Goal: Navigation & Orientation: Find specific page/section

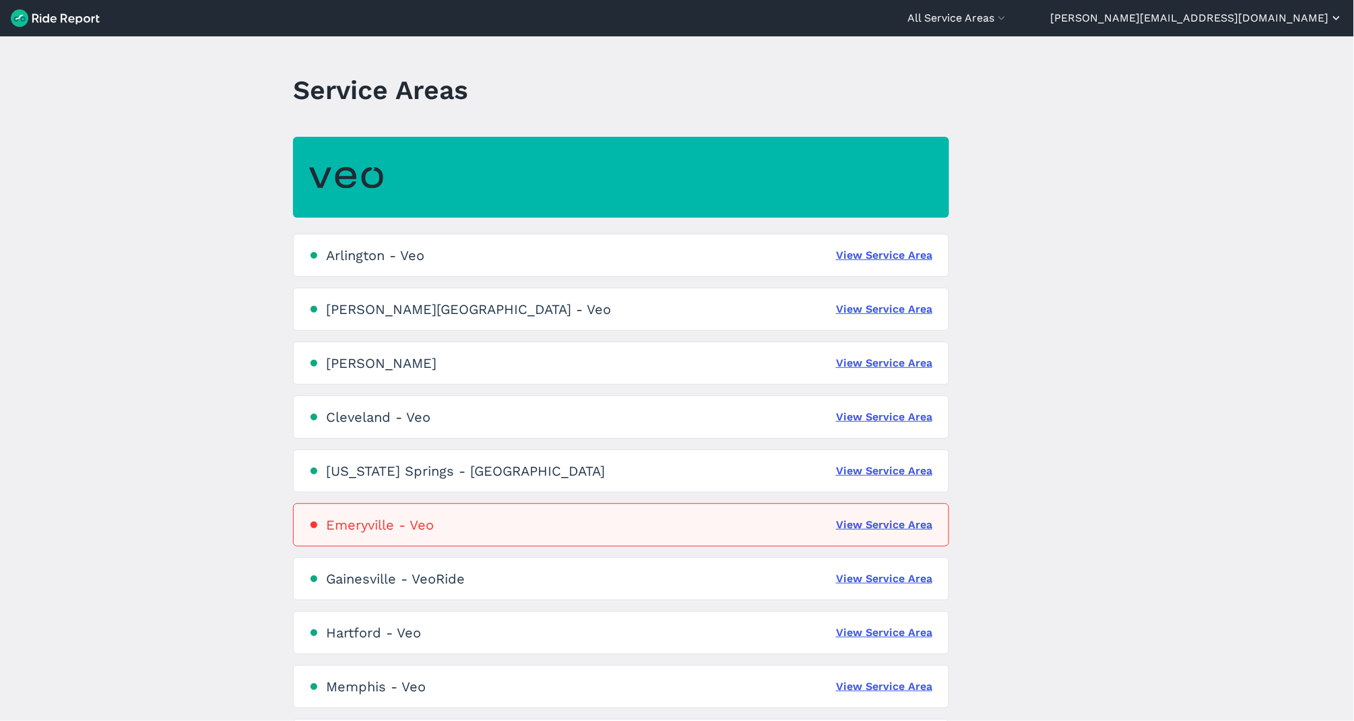
click at [1291, 20] on button "[PERSON_NAME][EMAIL_ADDRESS][DOMAIN_NAME]" at bounding box center [1197, 18] width 292 height 16
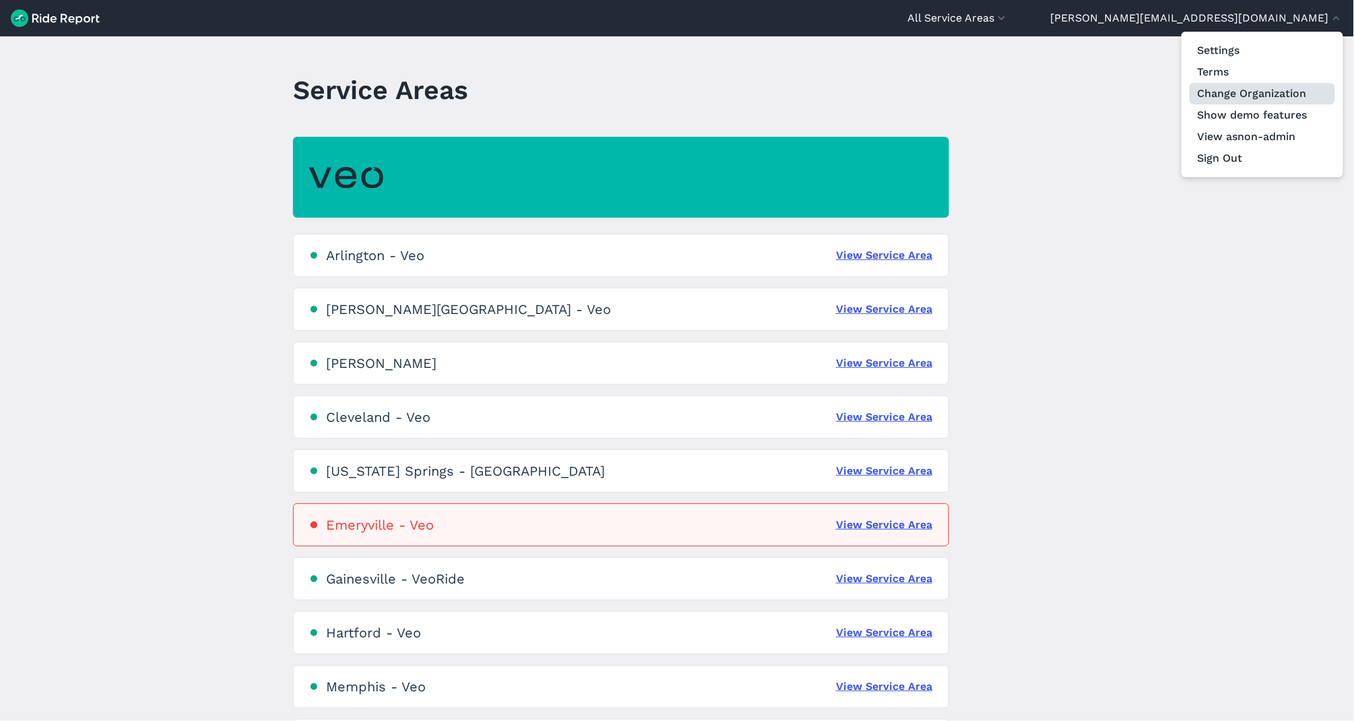
click at [1252, 92] on link "Change Organization" at bounding box center [1262, 94] width 145 height 22
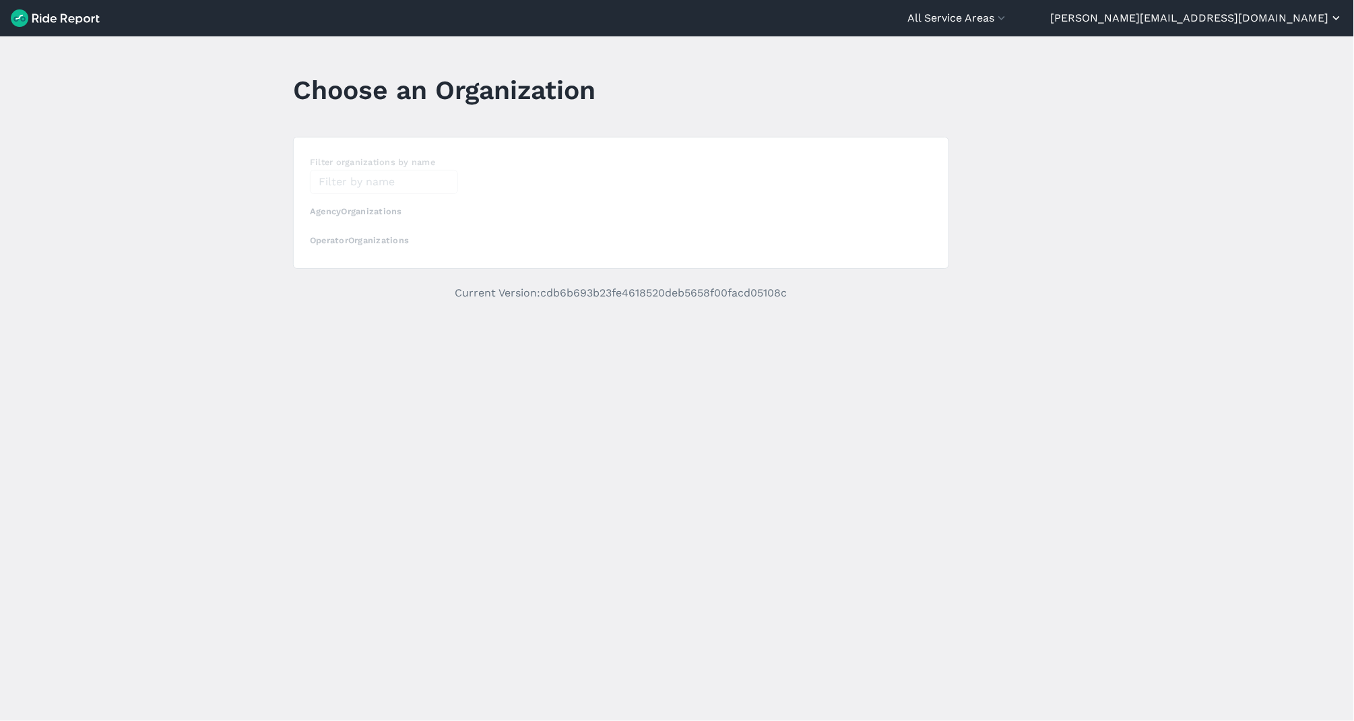
click at [1305, 13] on button "[PERSON_NAME][EMAIL_ADDRESS][DOMAIN_NAME]" at bounding box center [1197, 18] width 292 height 16
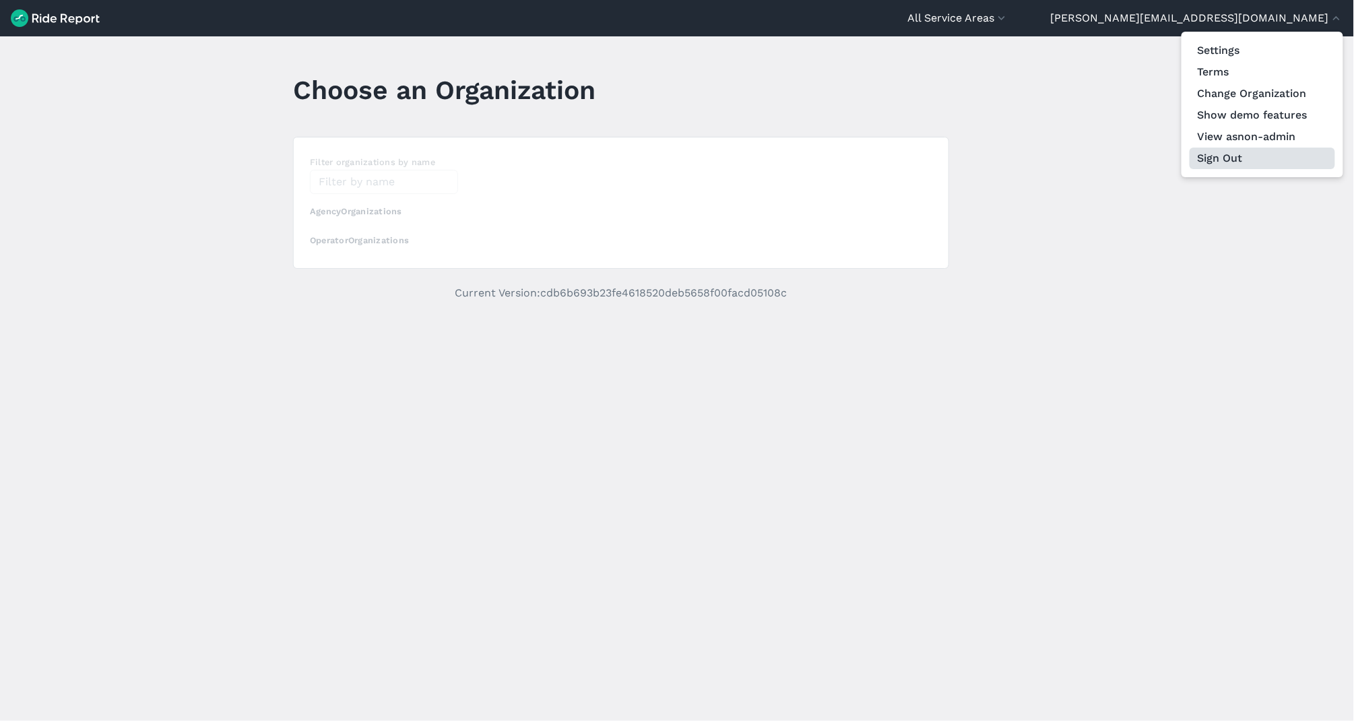
click at [1217, 155] on button "Sign Out" at bounding box center [1262, 159] width 145 height 22
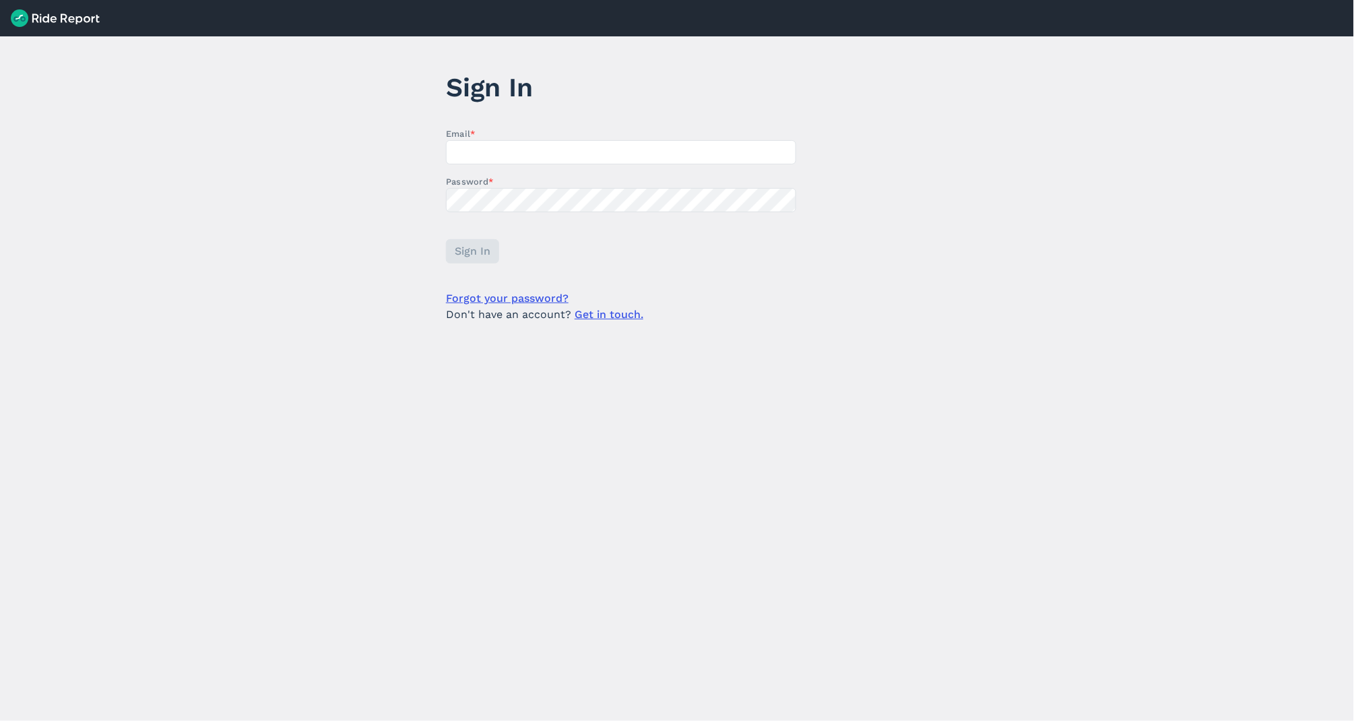
click at [755, 276] on form "Email * Password * Sign In Forgot your password? Don't have an account? Get in …" at bounding box center [621, 224] width 350 height 195
click at [526, 294] on link "Forgot your password?" at bounding box center [507, 298] width 123 height 16
click at [478, 149] on input "Email *" at bounding box center [621, 152] width 350 height 24
type input "[PERSON_NAME][EMAIL_ADDRESS][DOMAIN_NAME]"
click at [469, 243] on span "Sign In" at bounding box center [472, 251] width 36 height 16
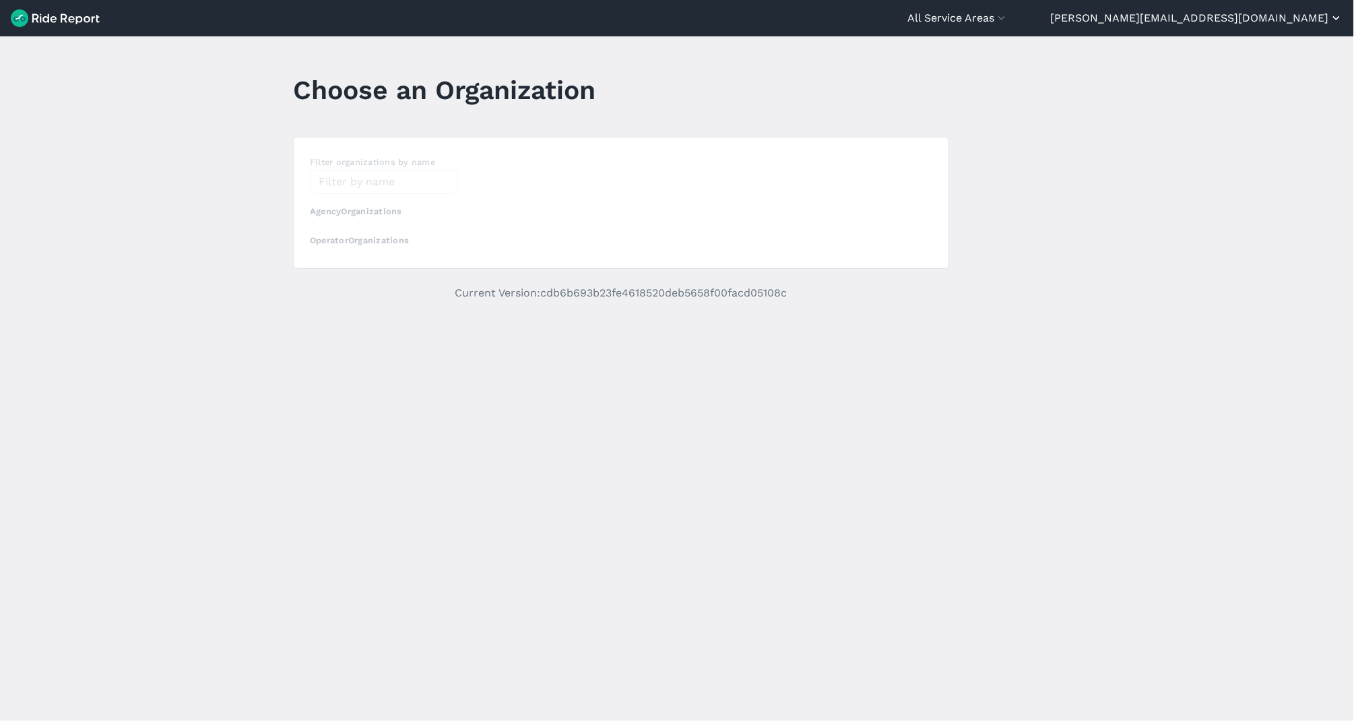
click at [1267, 16] on button "[PERSON_NAME][EMAIL_ADDRESS][DOMAIN_NAME]" at bounding box center [1197, 18] width 292 height 16
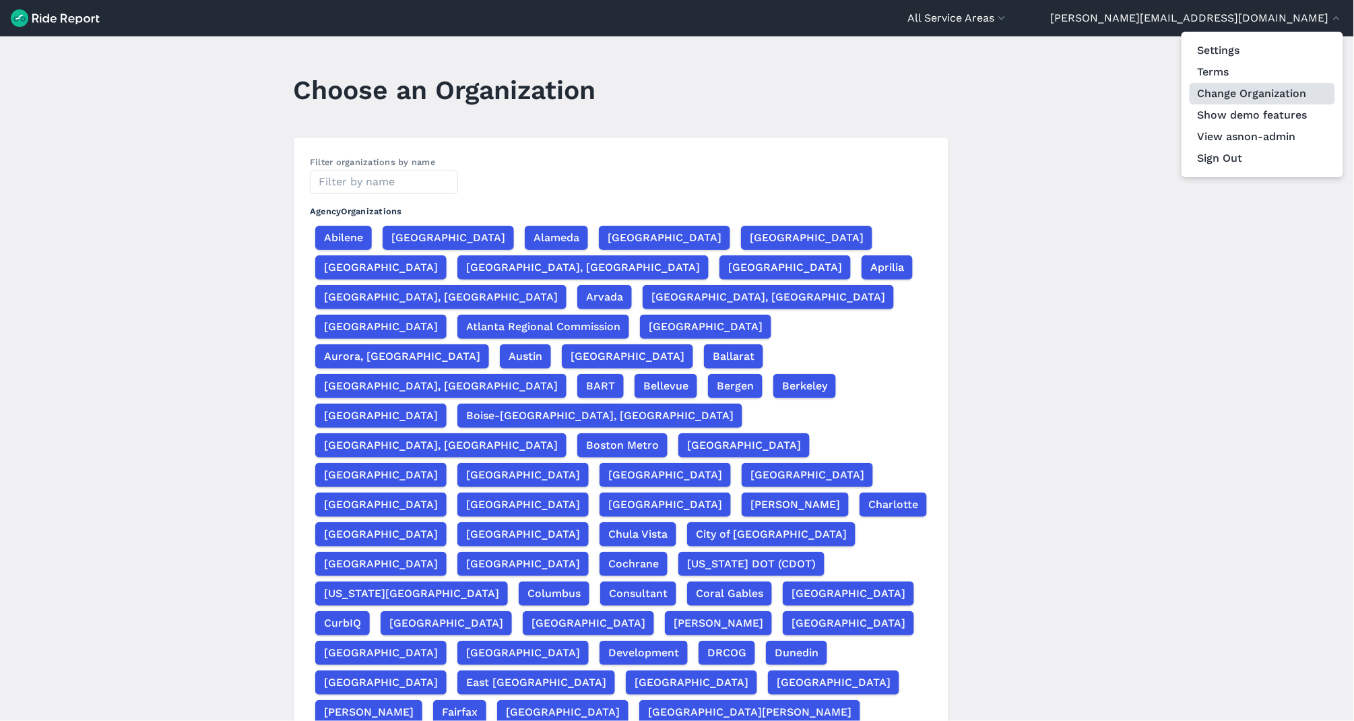
click at [1254, 90] on link "Change Organization" at bounding box center [1262, 94] width 145 height 22
click at [361, 182] on div at bounding box center [677, 360] width 1354 height 721
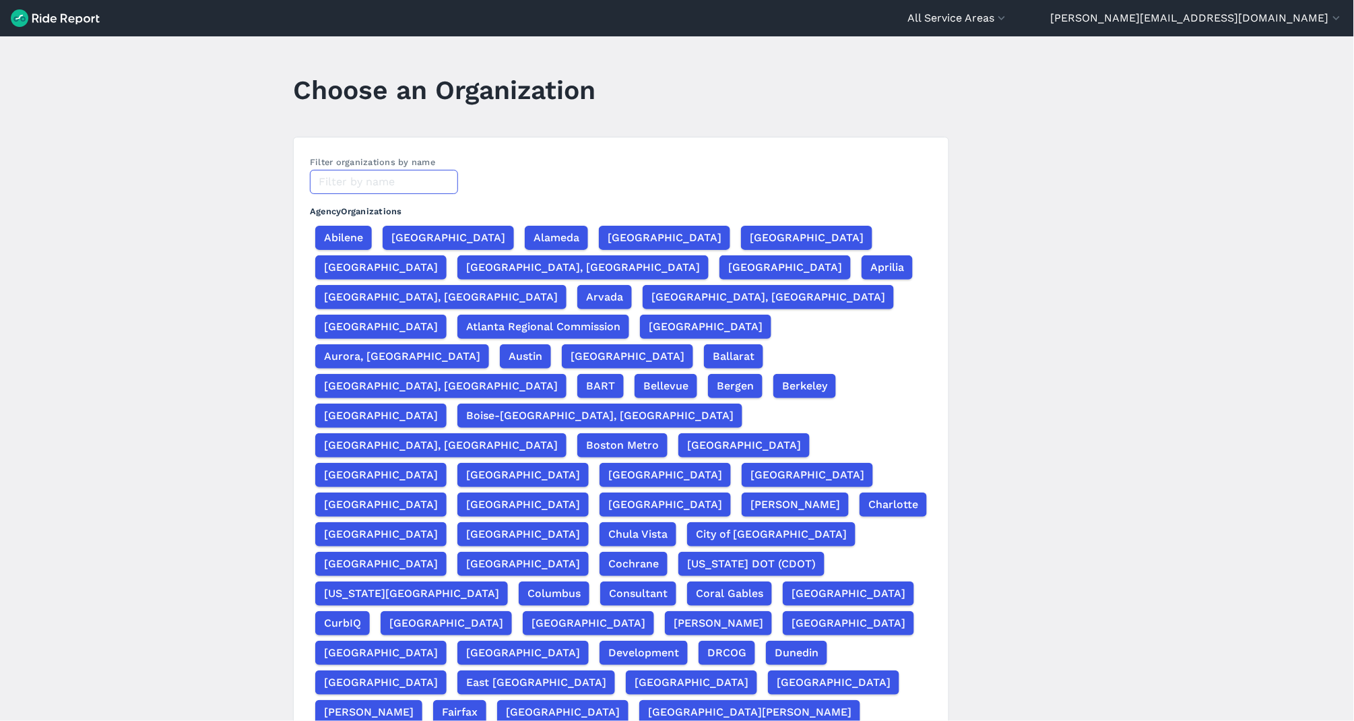
click at [331, 182] on input "text" at bounding box center [384, 182] width 148 height 24
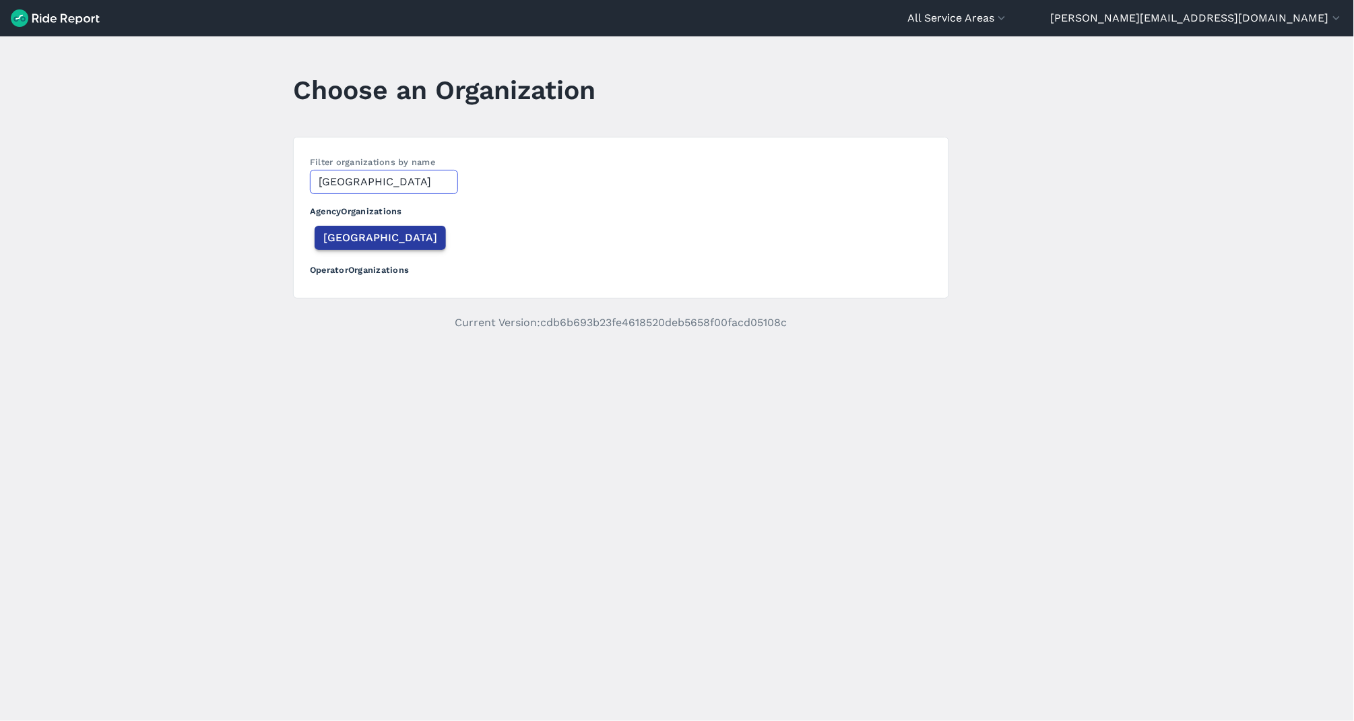
type input "[GEOGRAPHIC_DATA]"
click at [331, 235] on span "[GEOGRAPHIC_DATA]" at bounding box center [380, 238] width 114 height 16
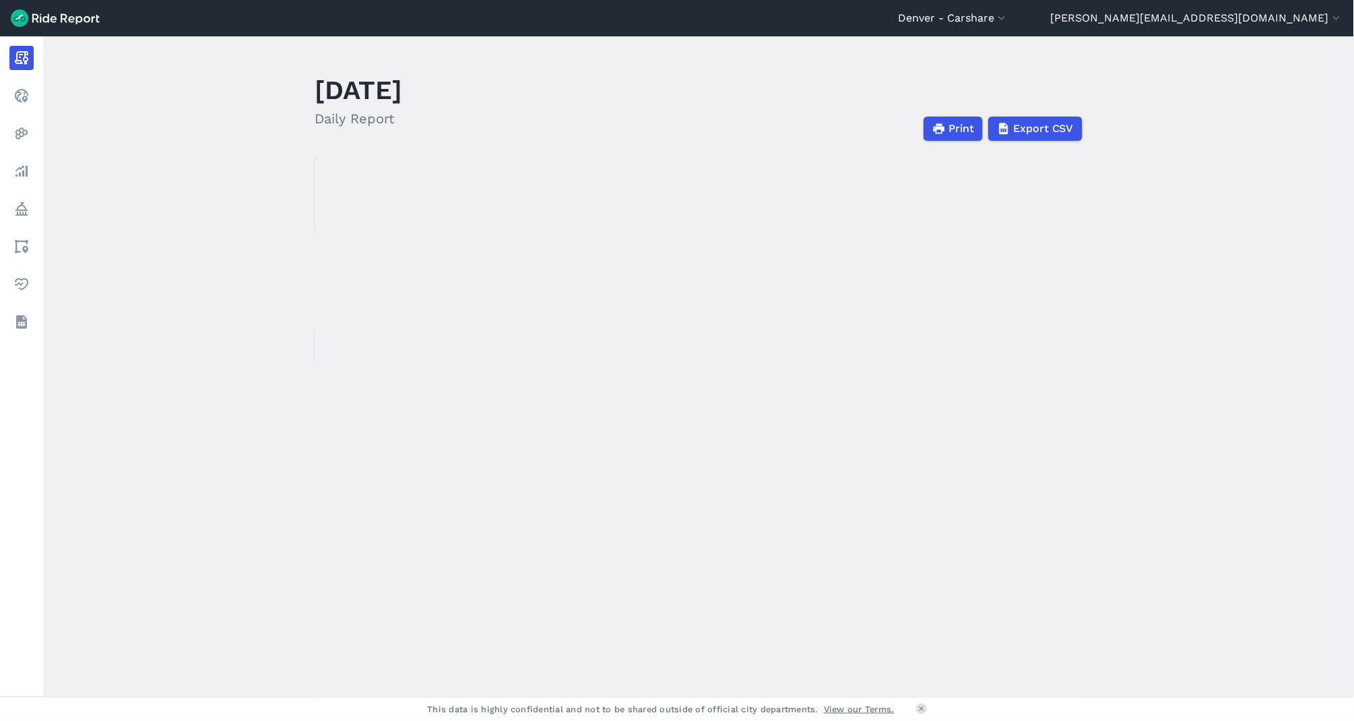
click at [1128, 31] on header "Denver - [GEOGRAPHIC_DATA] [GEOGRAPHIC_DATA] - [GEOGRAPHIC_DATA] Denver - Micro…" at bounding box center [677, 18] width 1354 height 36
click at [1008, 14] on button "Denver - Carshare" at bounding box center [953, 18] width 110 height 16
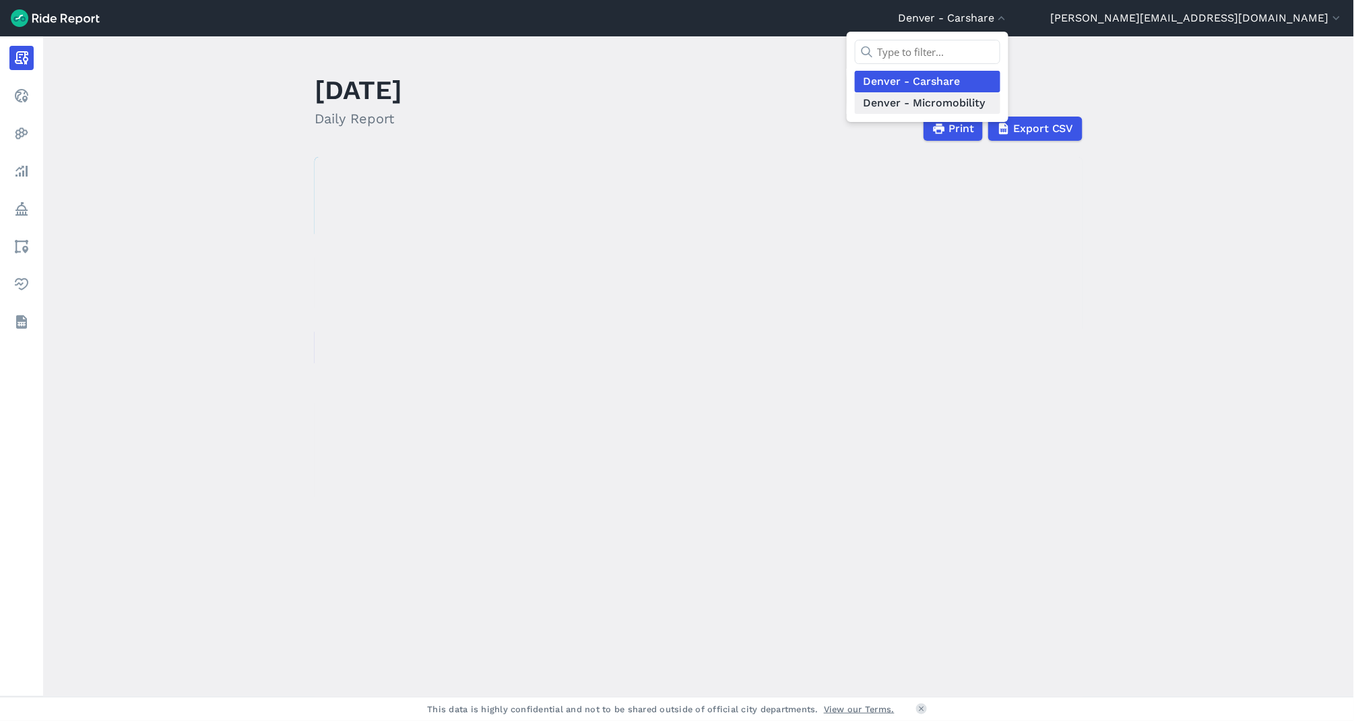
click at [1000, 92] on link "Denver - Micromobility" at bounding box center [927, 103] width 145 height 22
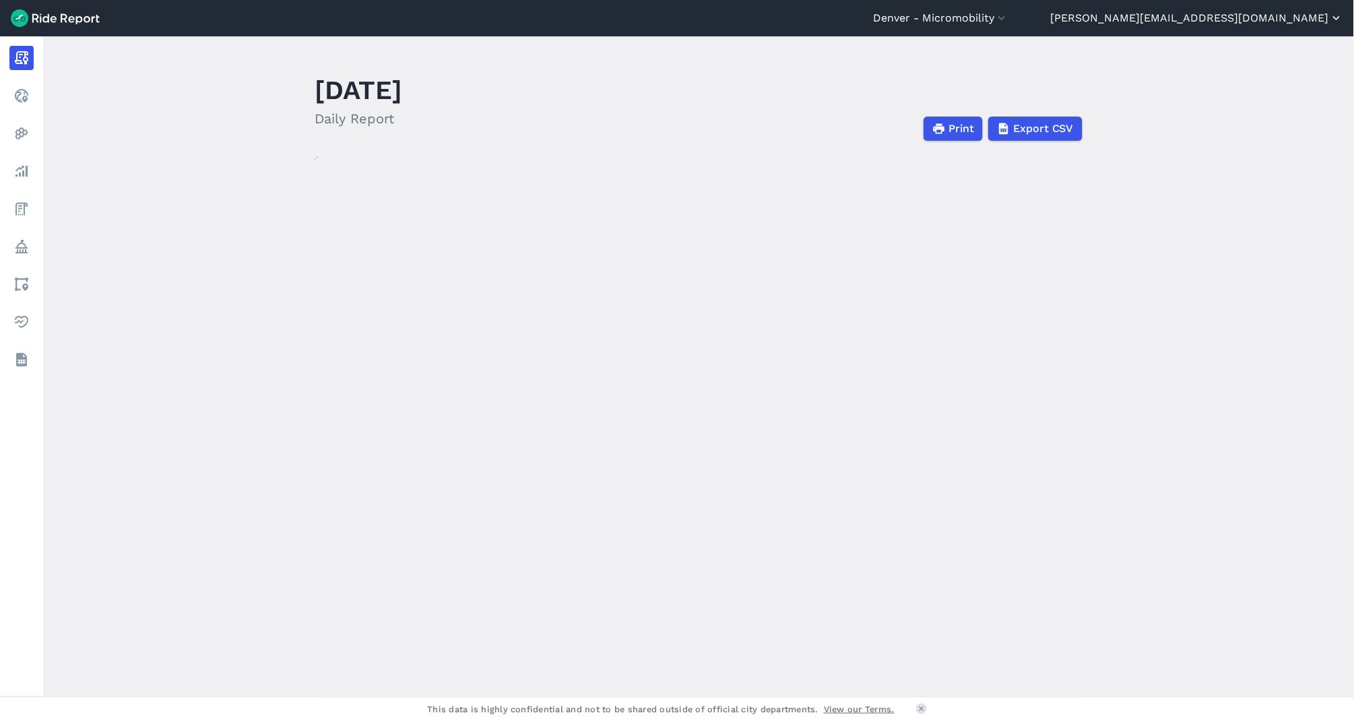
click at [1274, 12] on button "[PERSON_NAME][EMAIL_ADDRESS][DOMAIN_NAME]" at bounding box center [1197, 18] width 292 height 16
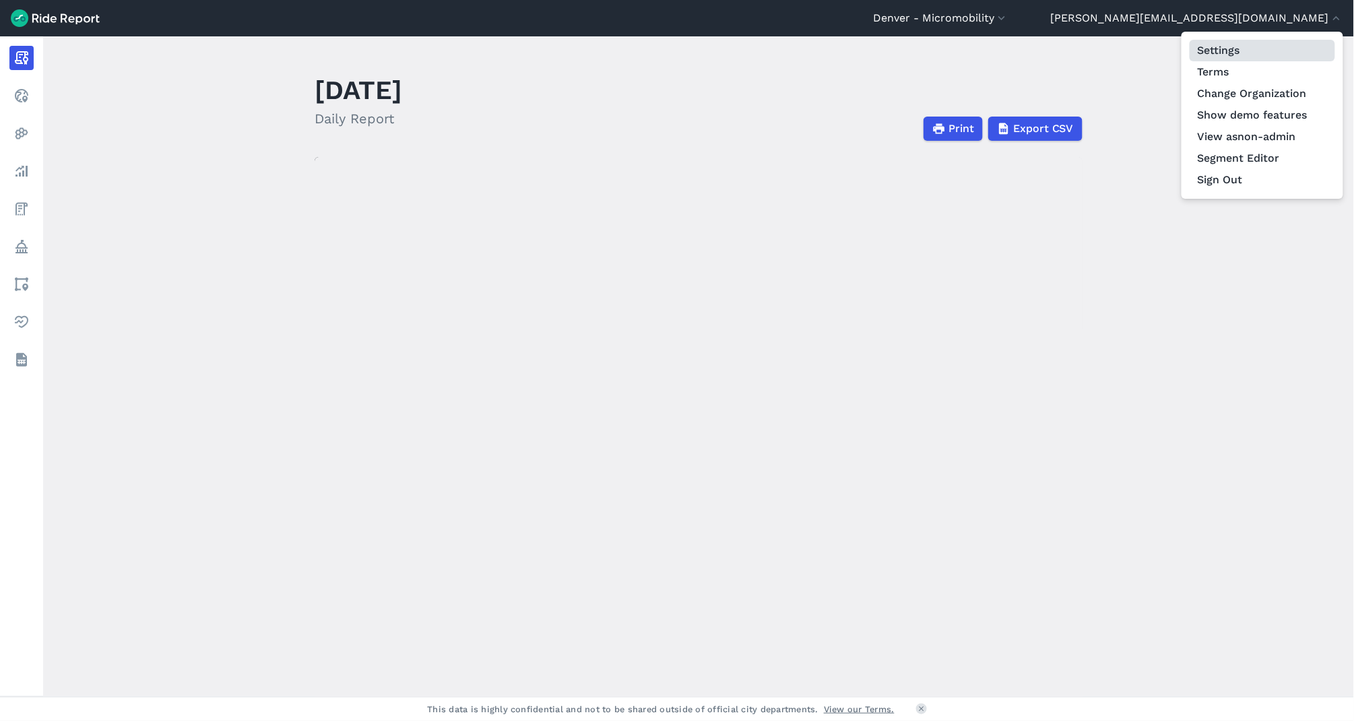
click at [1262, 49] on link "Settings" at bounding box center [1262, 51] width 145 height 22
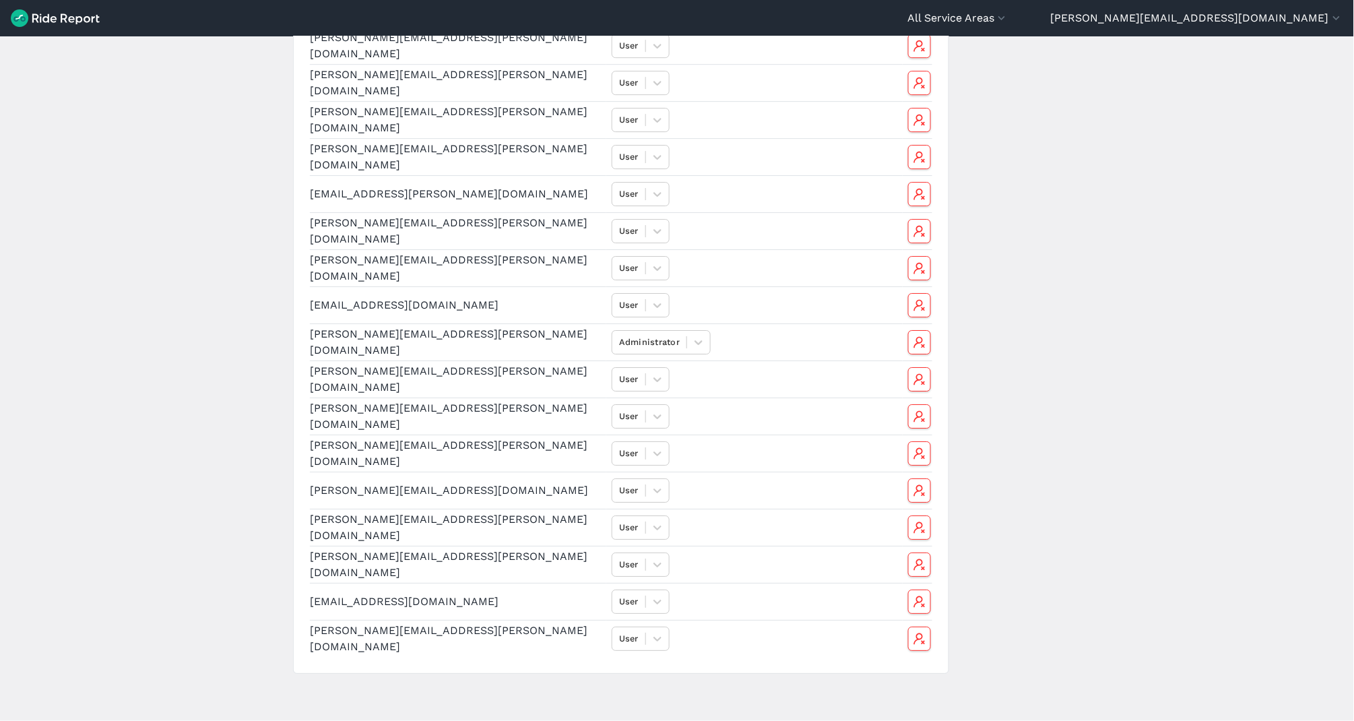
scroll to position [1709, 0]
click at [1303, 22] on button "[PERSON_NAME][EMAIL_ADDRESS][DOMAIN_NAME]" at bounding box center [1197, 18] width 292 height 16
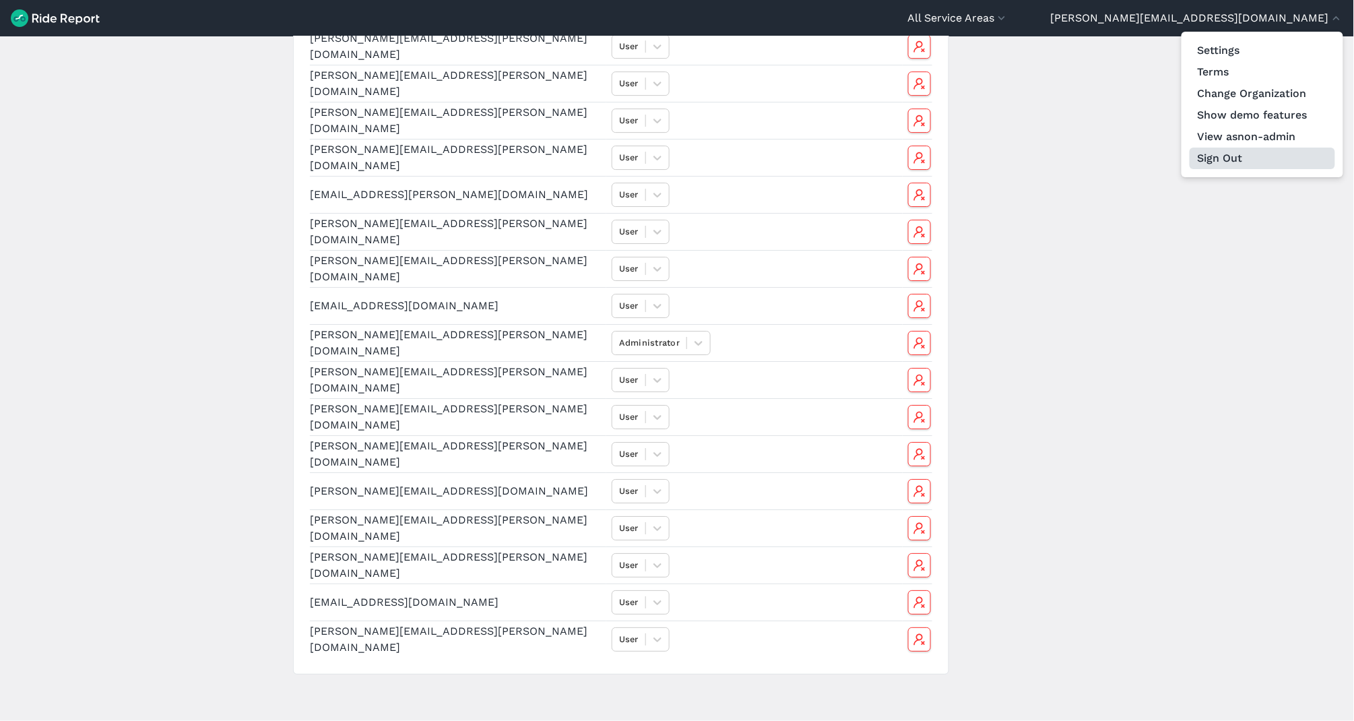
click at [1248, 155] on button "Sign Out" at bounding box center [1262, 159] width 145 height 22
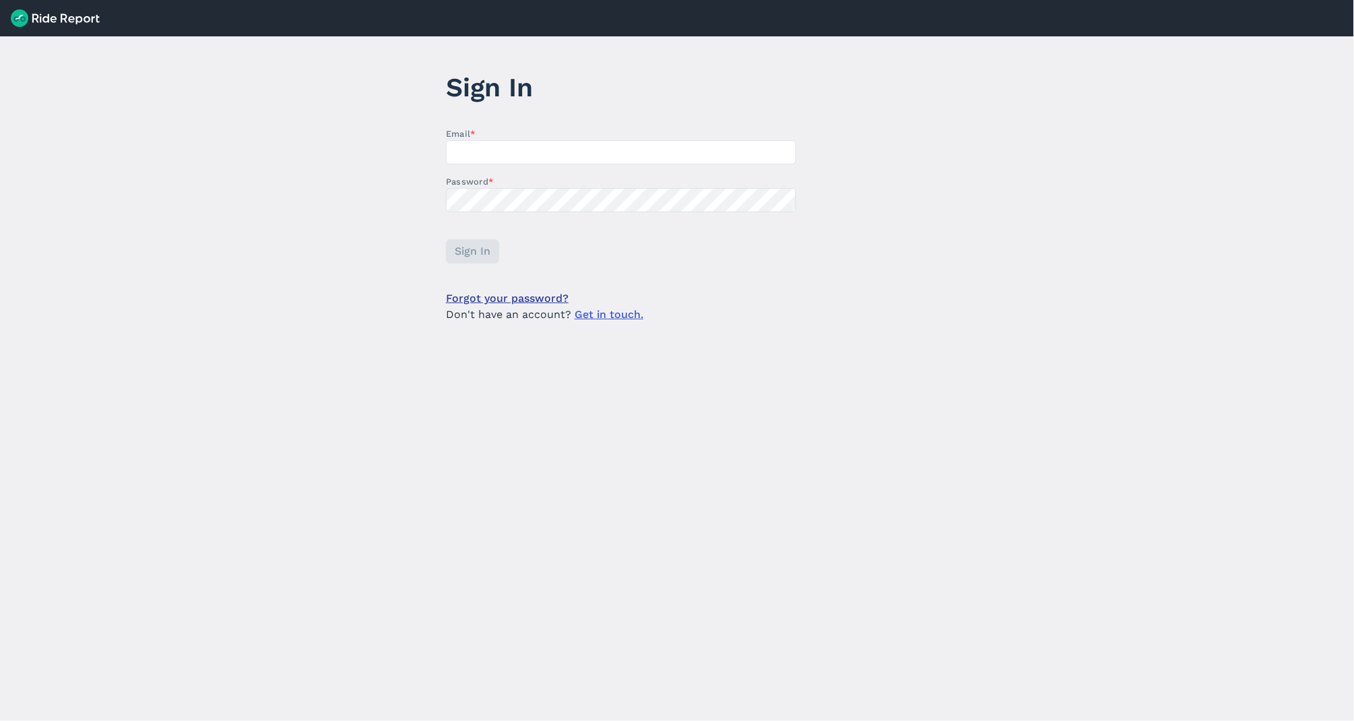
click at [532, 295] on link "Forgot your password?" at bounding box center [507, 298] width 123 height 16
